Goal: Find specific page/section: Find specific page/section

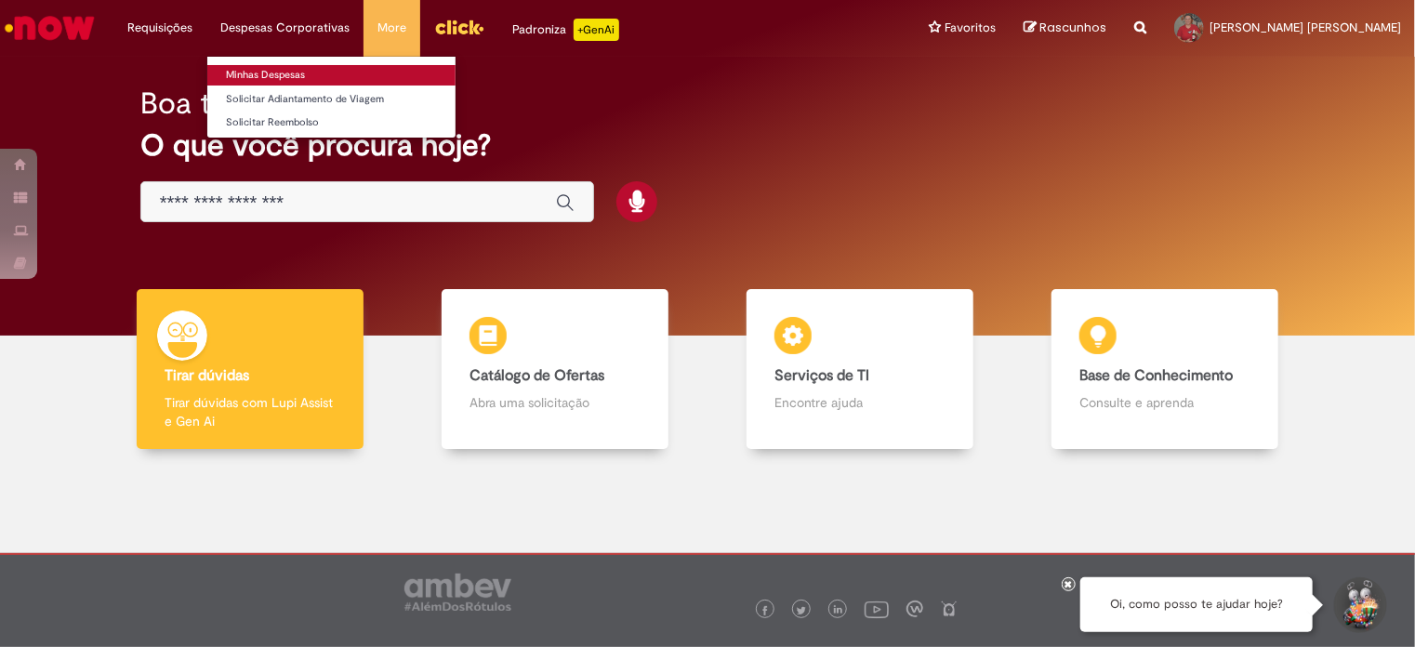
click at [257, 77] on link "Minhas Despesas" at bounding box center [331, 75] width 248 height 20
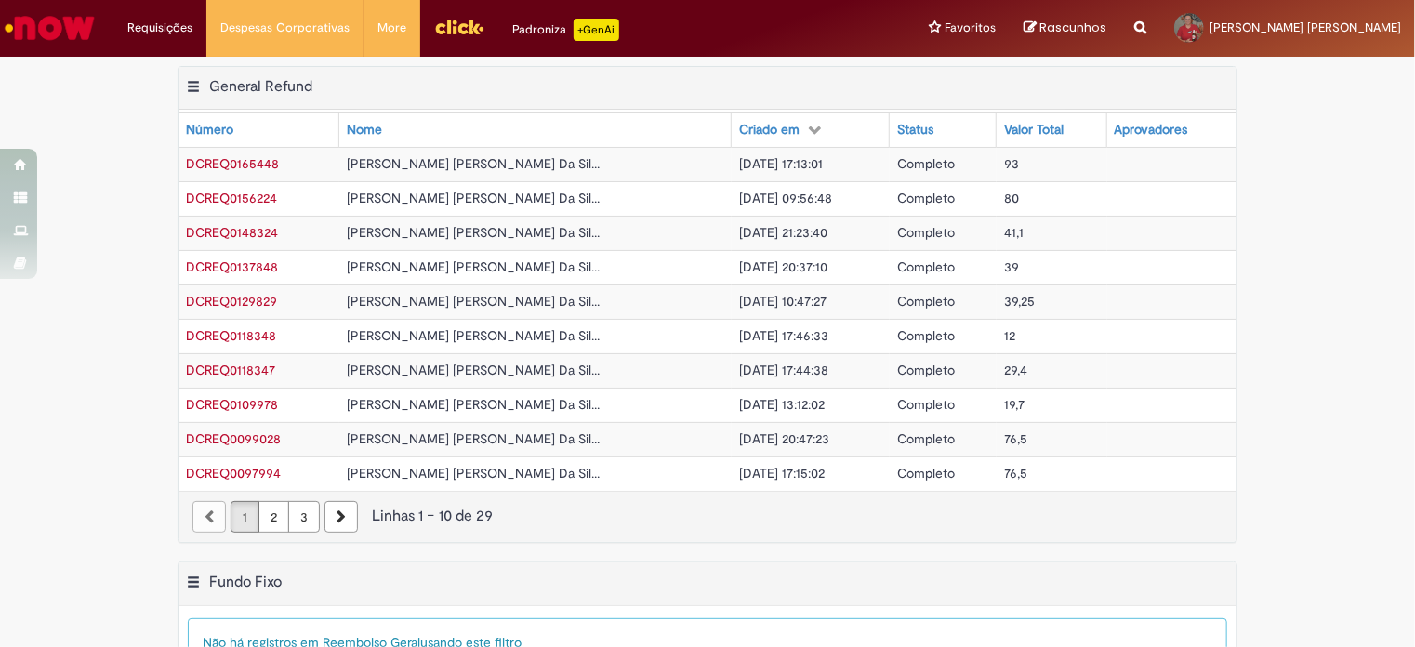
click at [33, 27] on img "Ir para a Homepage" at bounding box center [50, 27] width 96 height 37
